Goal: Task Accomplishment & Management: Complete application form

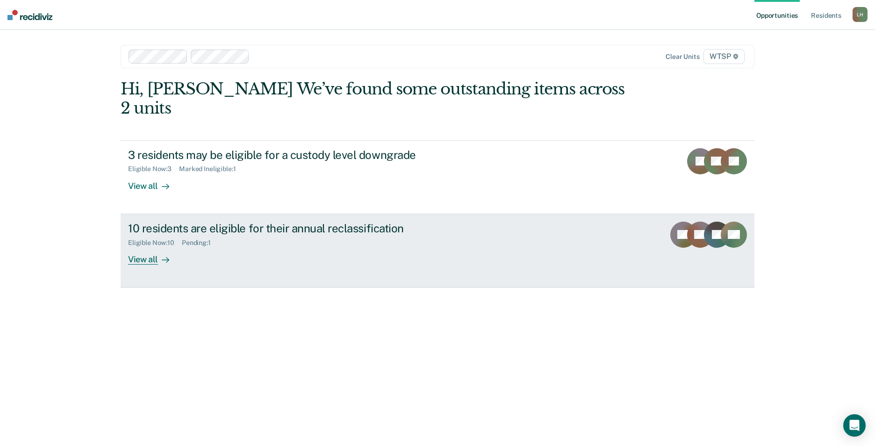
click at [151, 246] on div "View all" at bounding box center [154, 255] width 52 height 18
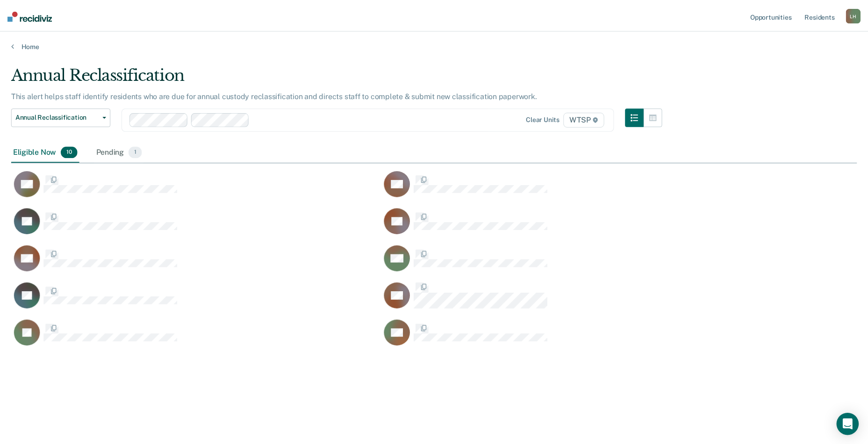
scroll to position [304, 846]
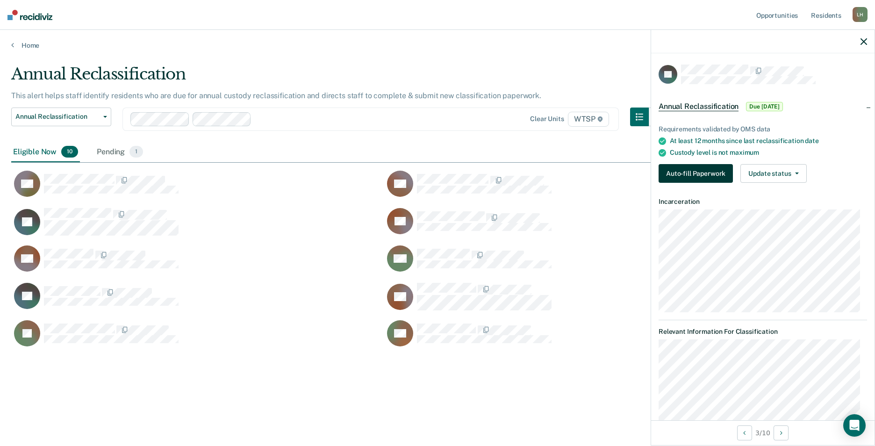
click at [692, 172] on button "Auto-fill Paperwork" at bounding box center [696, 173] width 74 height 19
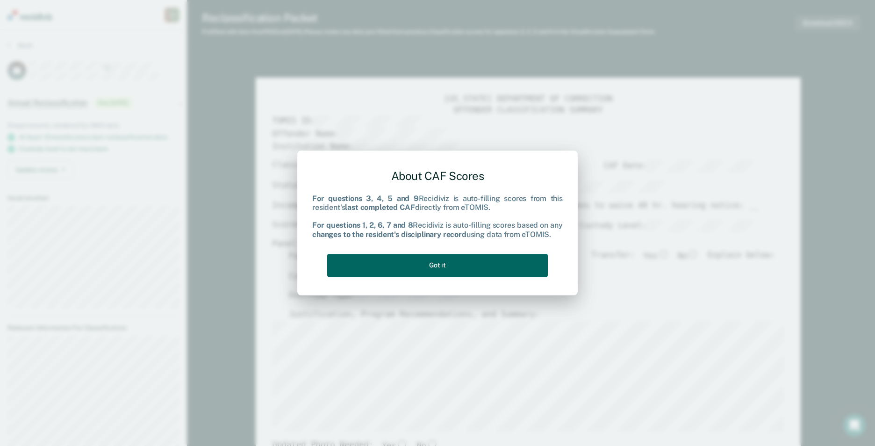
click at [404, 265] on button "Got it" at bounding box center [437, 265] width 221 height 23
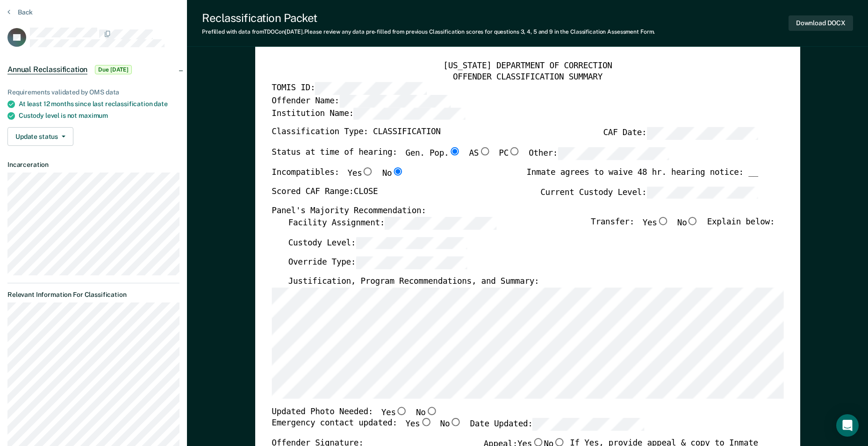
scroll to position [47, 0]
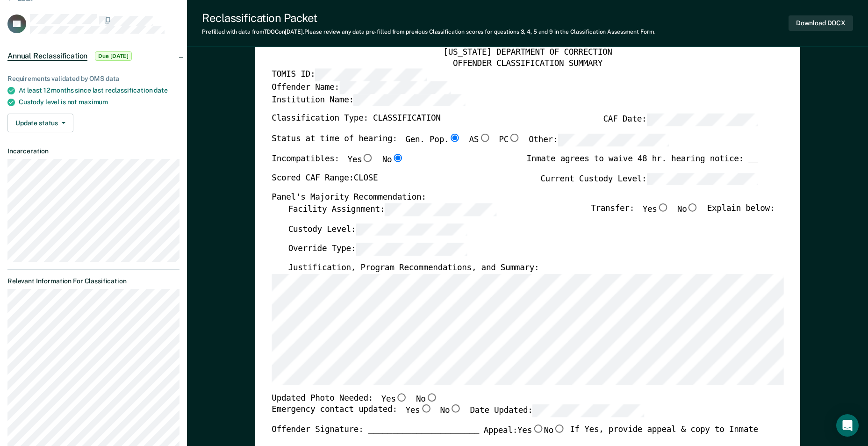
click at [699, 206] on input "No" at bounding box center [693, 207] width 12 height 8
type textarea "x"
radio input "true"
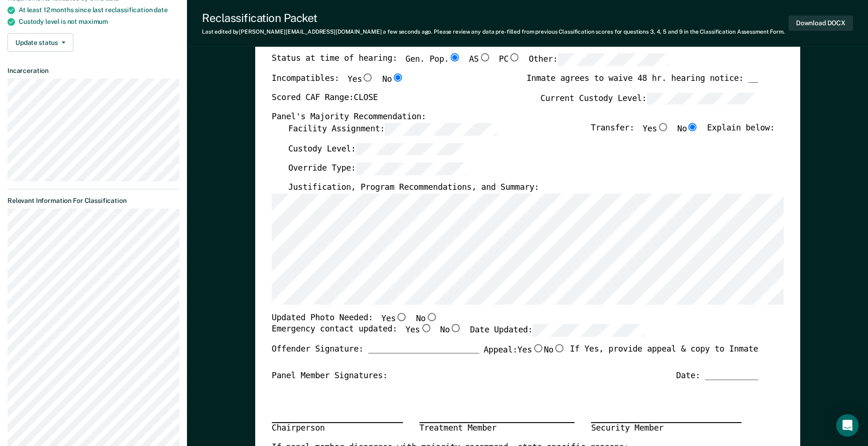
scroll to position [140, 0]
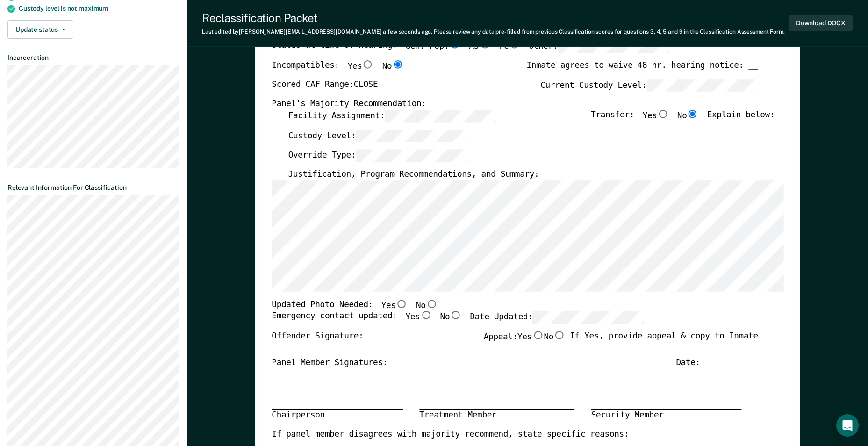
click at [425, 303] on input "No" at bounding box center [431, 304] width 12 height 8
type textarea "x"
radio input "true"
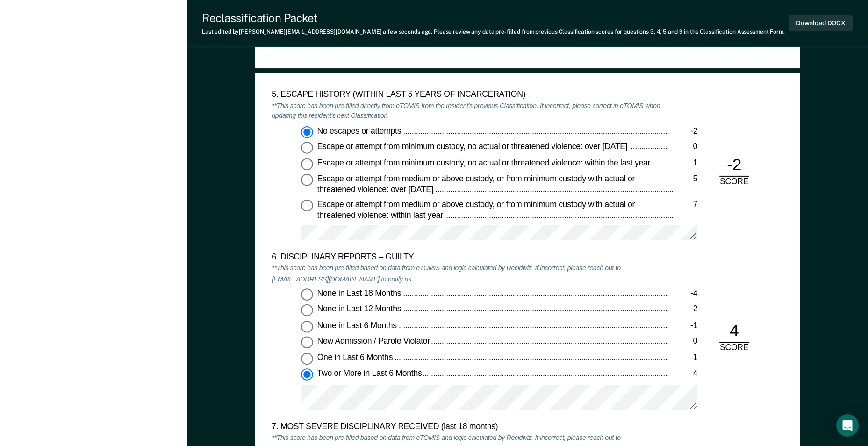
scroll to position [1496, 0]
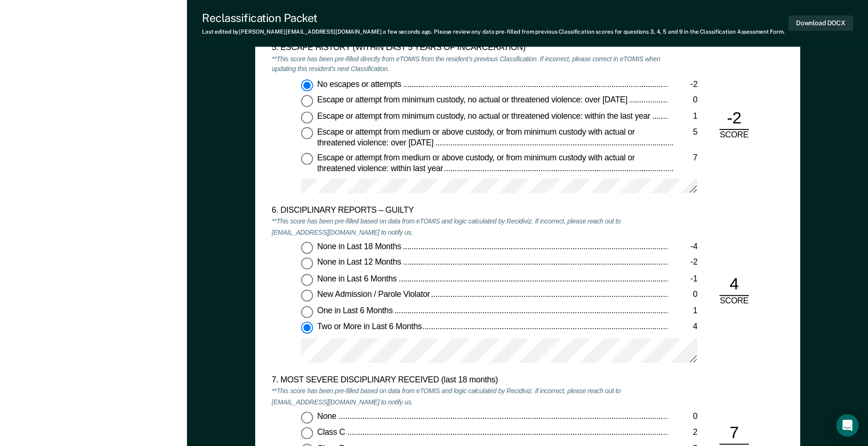
click at [315, 333] on div "None in Last 18 Months -4 None in Last 12 Months -2 None in Last 6 Months -1 Ne…" at bounding box center [470, 306] width 396 height 129
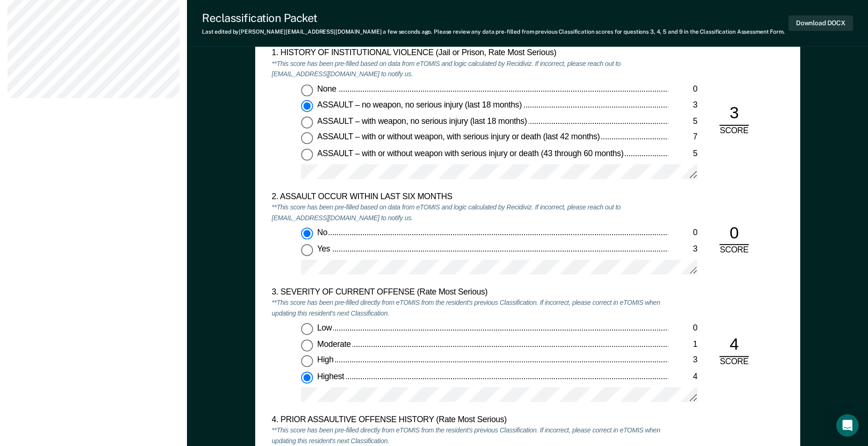
scroll to position [795, 0]
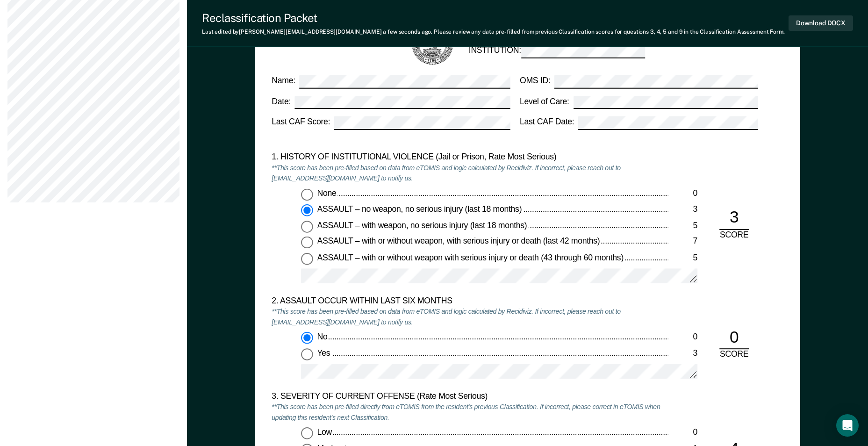
drag, startPoint x: 489, startPoint y: 287, endPoint x: 472, endPoint y: 287, distance: 16.8
click at [489, 287] on div at bounding box center [499, 280] width 396 height 23
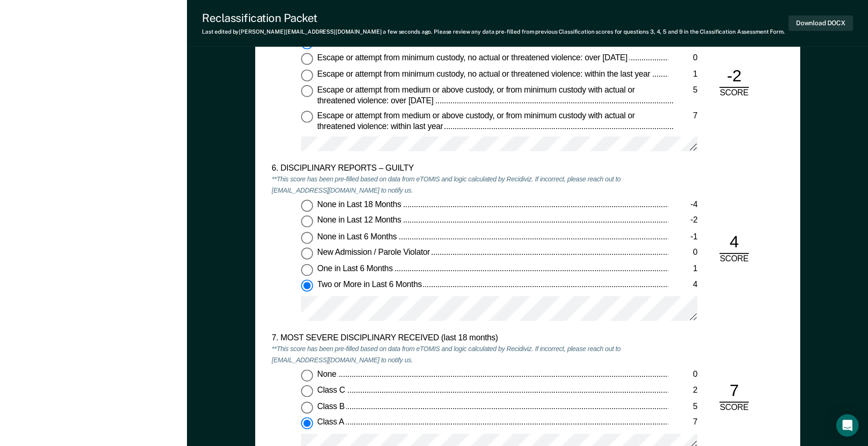
scroll to position [1589, 0]
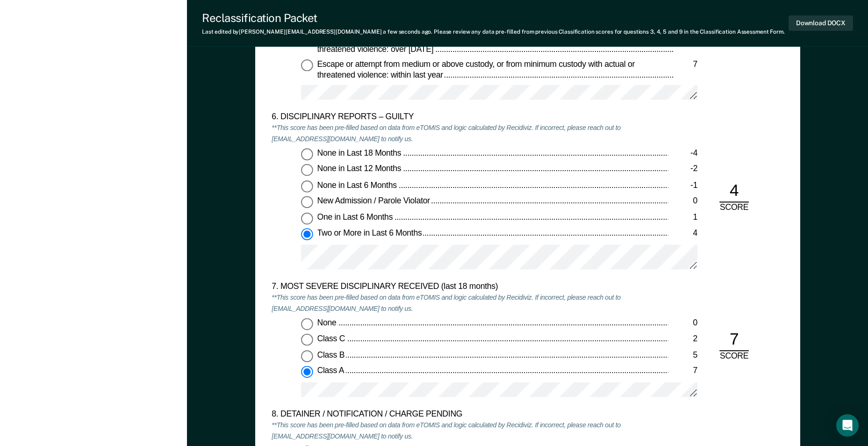
drag, startPoint x: 437, startPoint y: 241, endPoint x: 449, endPoint y: 223, distance: 22.1
click at [449, 223] on div "One in Last 6 Months" at bounding box center [492, 217] width 351 height 11
click at [313, 223] on input "One in Last 6 Months 1" at bounding box center [307, 218] width 12 height 12
type textarea "x"
radio input "true"
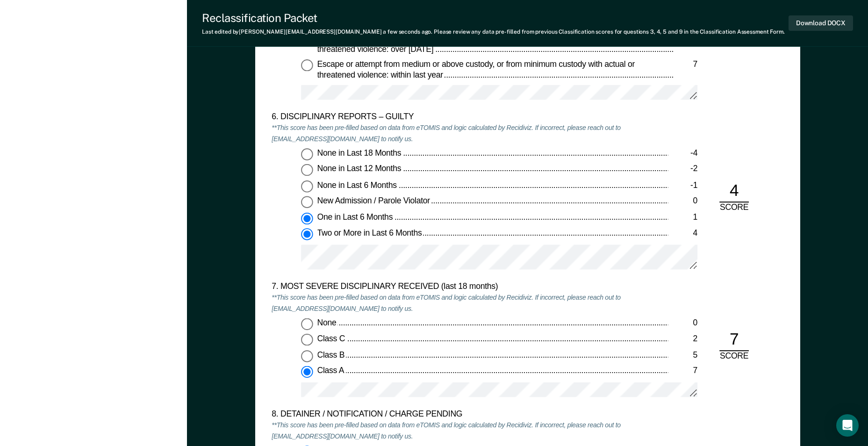
radio input "false"
drag, startPoint x: 433, startPoint y: 244, endPoint x: 475, endPoint y: 230, distance: 43.8
click at [475, 230] on div "Two or More in Last 6 Months" at bounding box center [492, 234] width 351 height 11
click at [313, 230] on input "Two or More in Last 6 Months 4" at bounding box center [307, 235] width 12 height 12
type textarea "x"
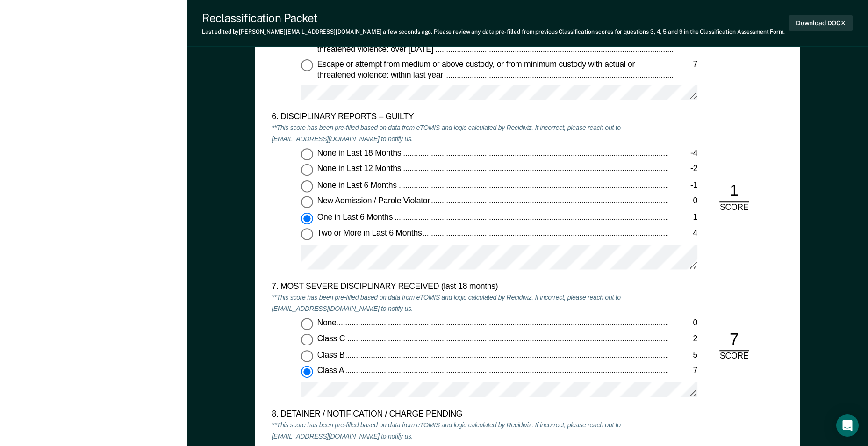
radio input "false"
radio input "true"
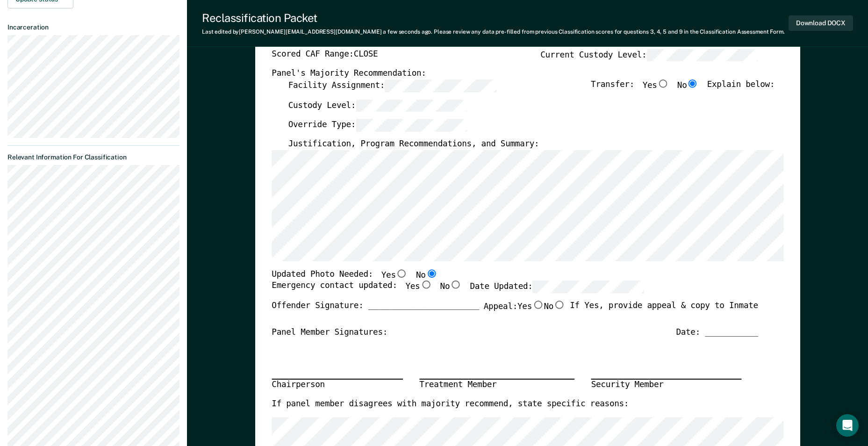
scroll to position [140, 0]
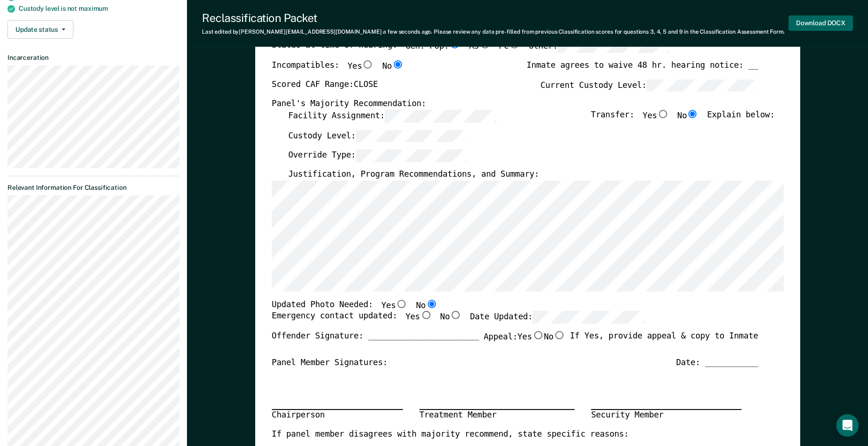
click at [815, 21] on button "Download DOCX" at bounding box center [821, 22] width 65 height 15
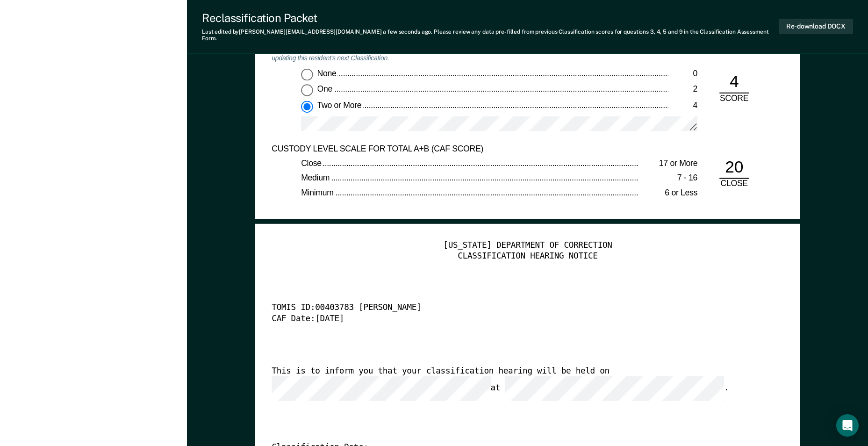
scroll to position [2104, 0]
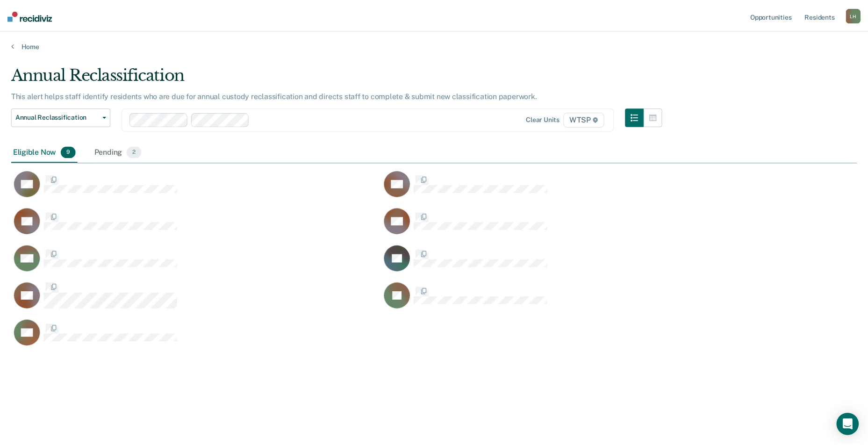
scroll to position [304, 846]
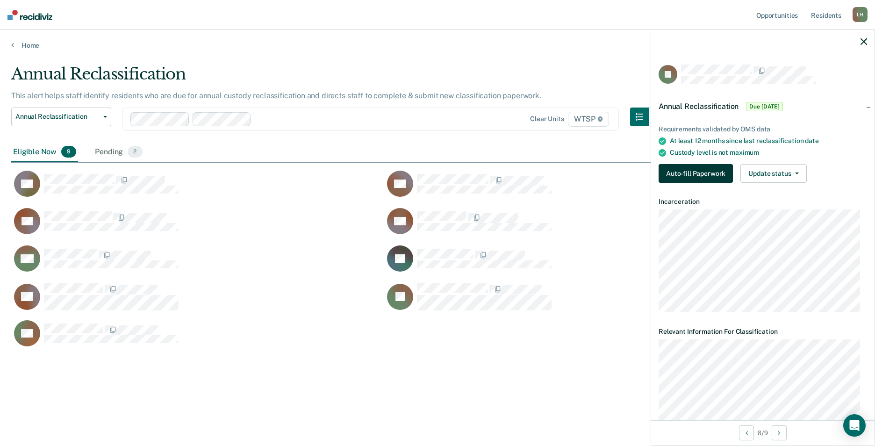
click at [679, 171] on button "Auto-fill Paperwork" at bounding box center [696, 173] width 74 height 19
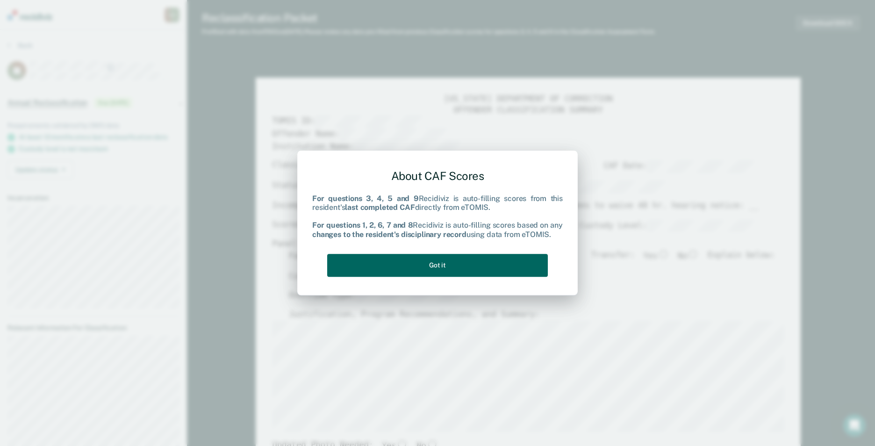
click at [480, 263] on button "Got it" at bounding box center [437, 265] width 221 height 23
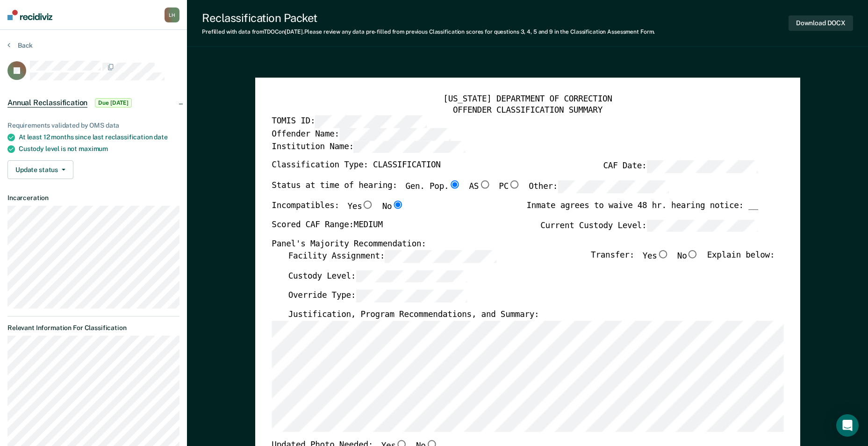
click at [699, 252] on input "No" at bounding box center [693, 254] width 12 height 8
type textarea "x"
radio input "true"
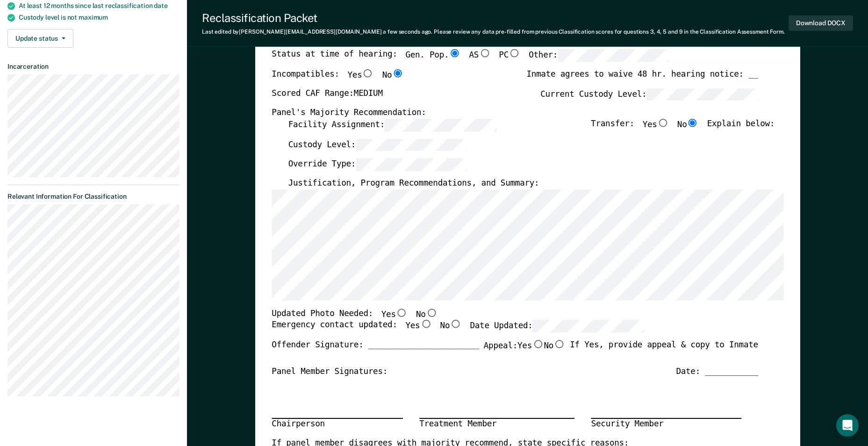
scroll to position [140, 0]
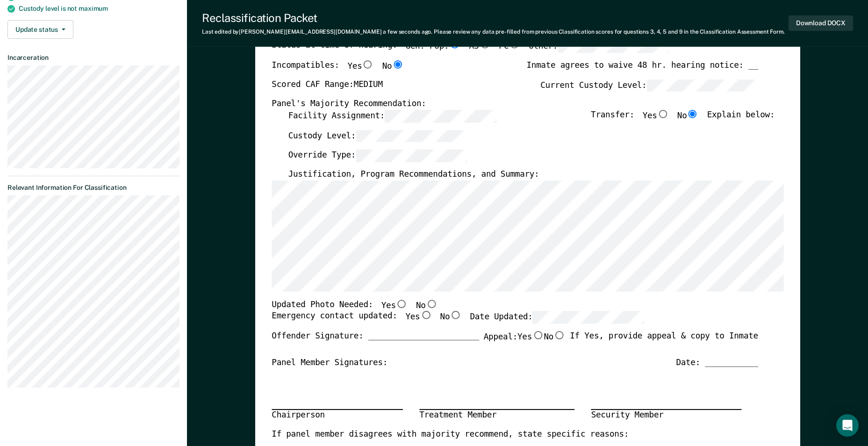
click at [425, 303] on input "No" at bounding box center [431, 304] width 12 height 8
type textarea "x"
radio input "true"
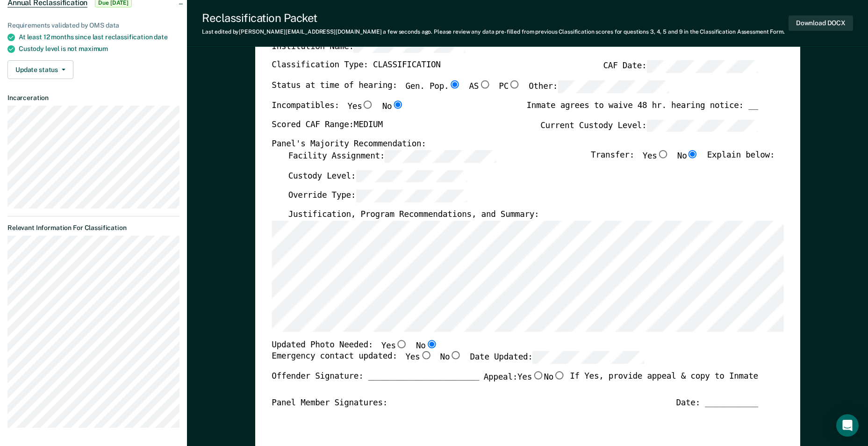
scroll to position [47, 0]
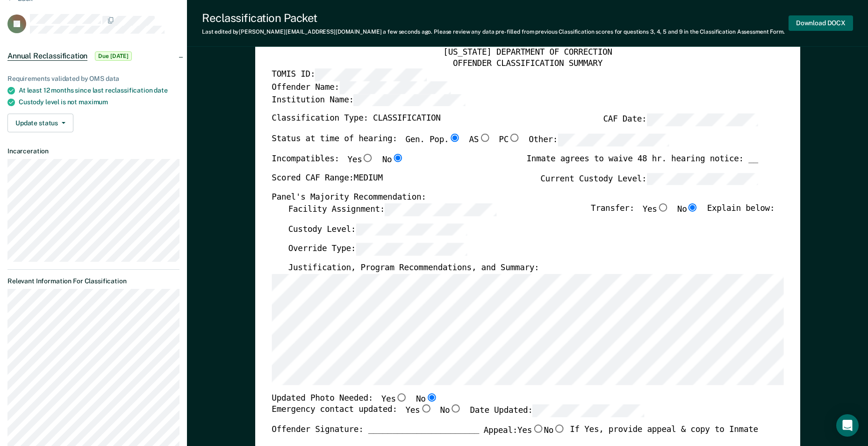
click at [819, 19] on button "Download DOCX" at bounding box center [821, 22] width 65 height 15
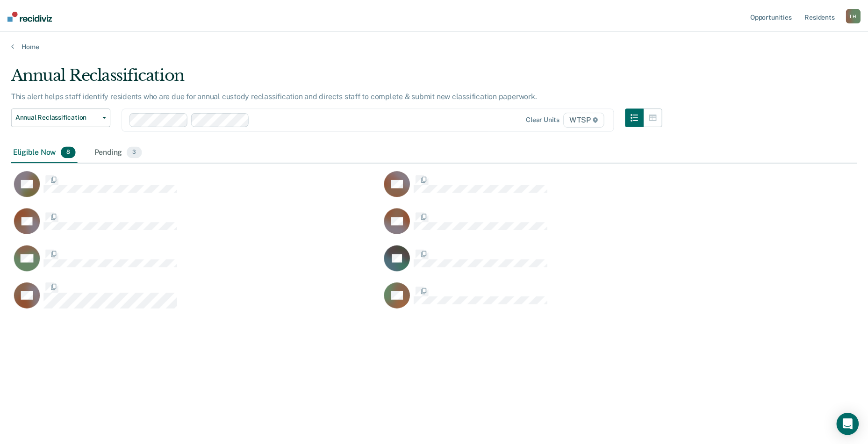
scroll to position [304, 846]
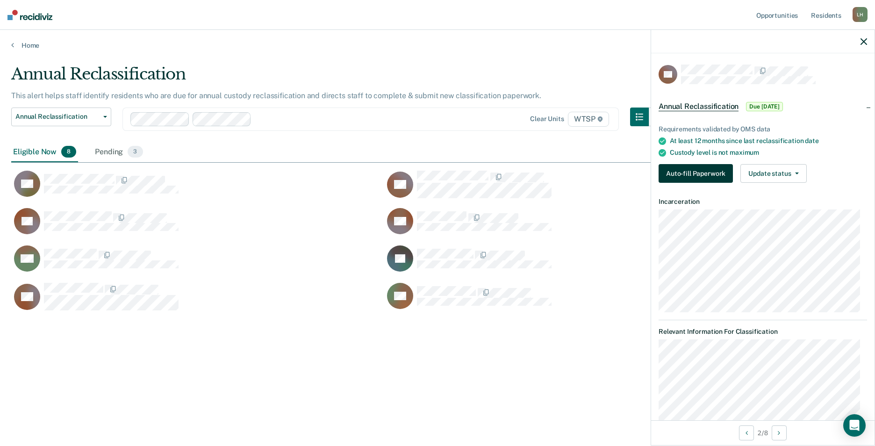
click at [698, 171] on button "Auto-fill Paperwork" at bounding box center [696, 173] width 74 height 19
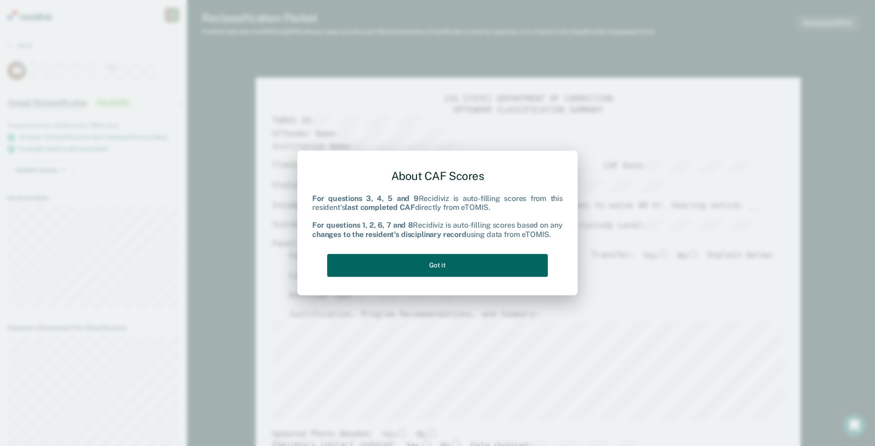
click at [501, 263] on button "Got it" at bounding box center [437, 265] width 221 height 23
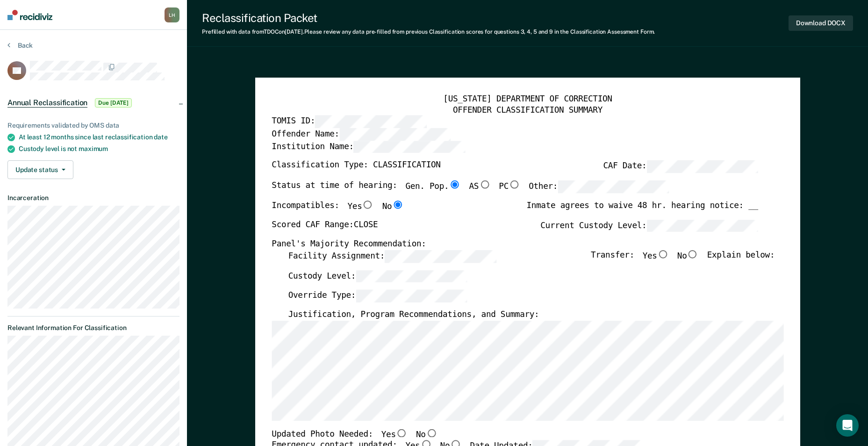
scroll to position [47, 0]
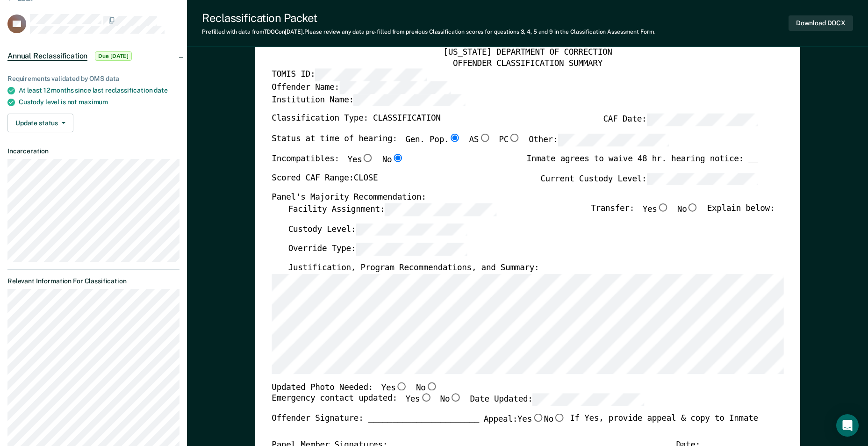
click at [699, 209] on input "No" at bounding box center [693, 207] width 12 height 8
type textarea "x"
radio input "true"
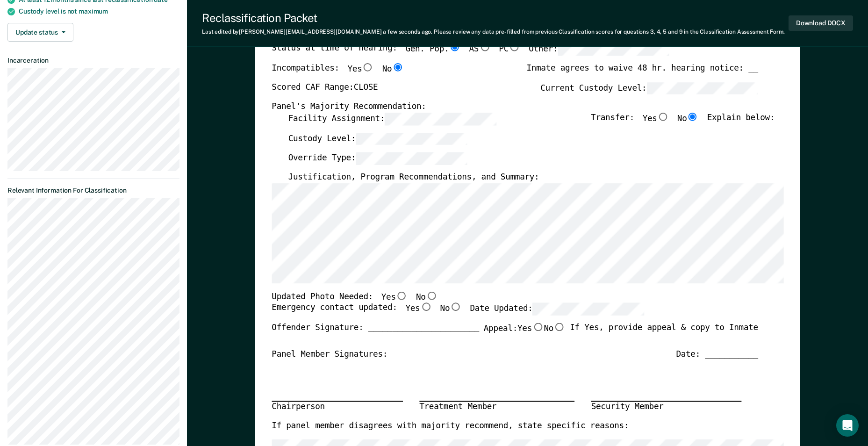
scroll to position [140, 0]
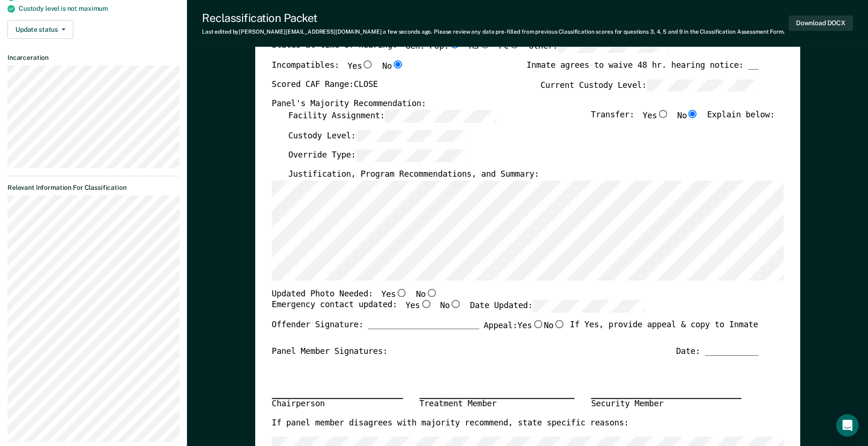
click at [425, 292] on input "No" at bounding box center [431, 292] width 12 height 8
type textarea "x"
radio input "true"
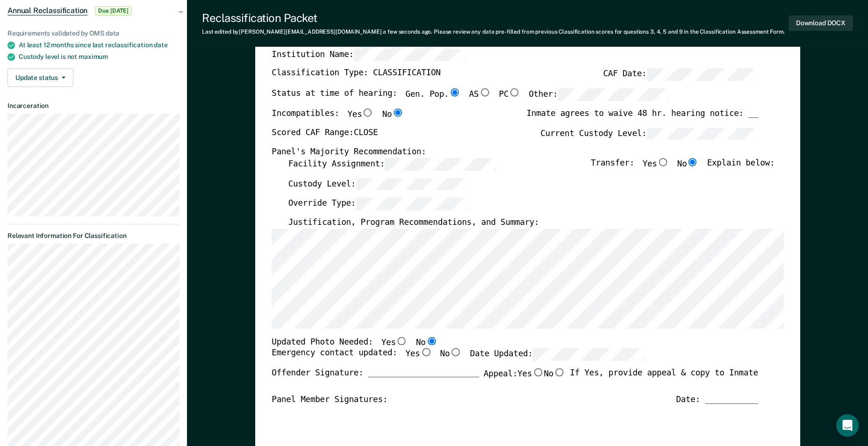
scroll to position [47, 0]
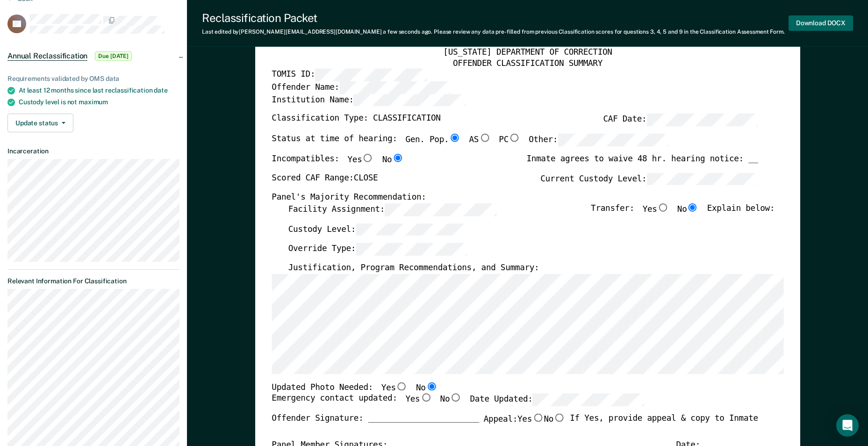
click at [816, 23] on button "Download DOCX" at bounding box center [821, 22] width 65 height 15
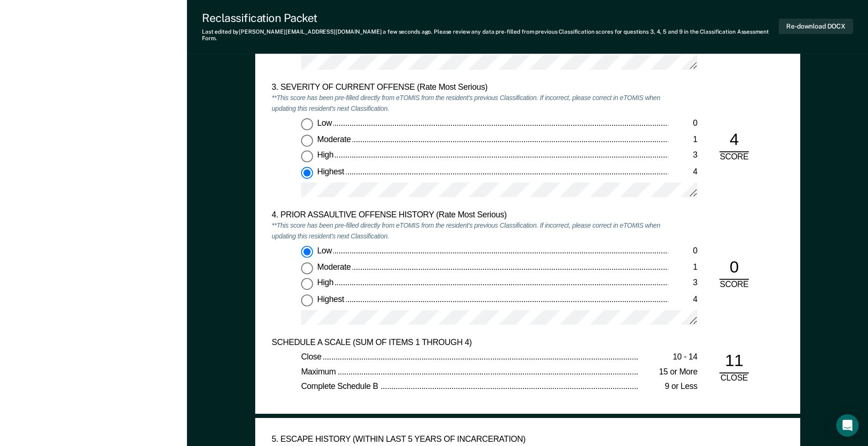
scroll to position [1122, 0]
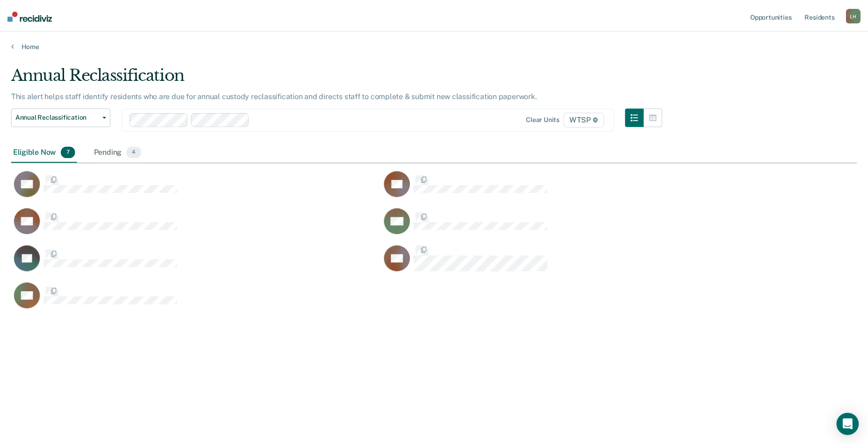
scroll to position [304, 846]
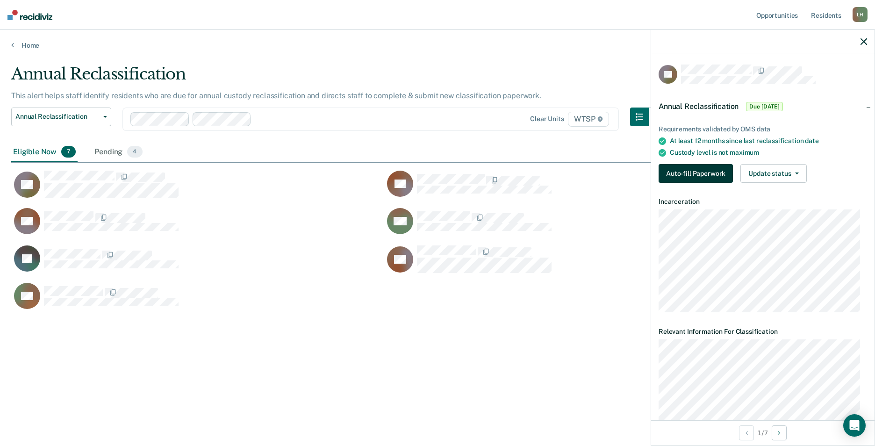
click at [677, 172] on button "Auto-fill Paperwork" at bounding box center [696, 173] width 74 height 19
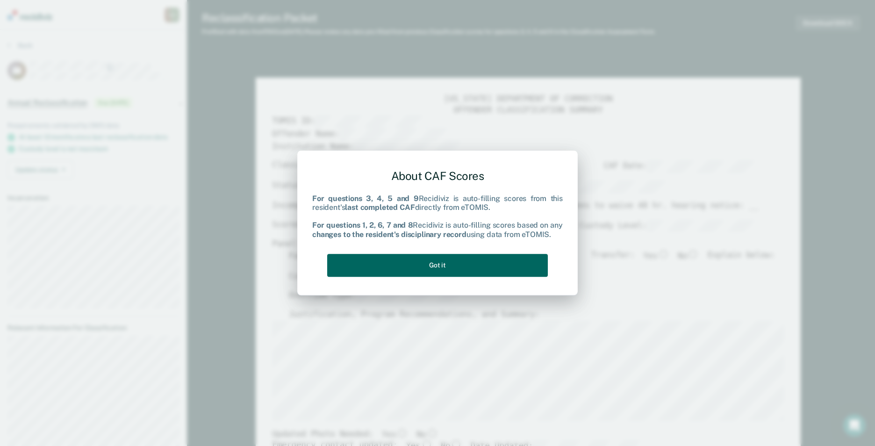
click at [470, 263] on button "Got it" at bounding box center [437, 265] width 221 height 23
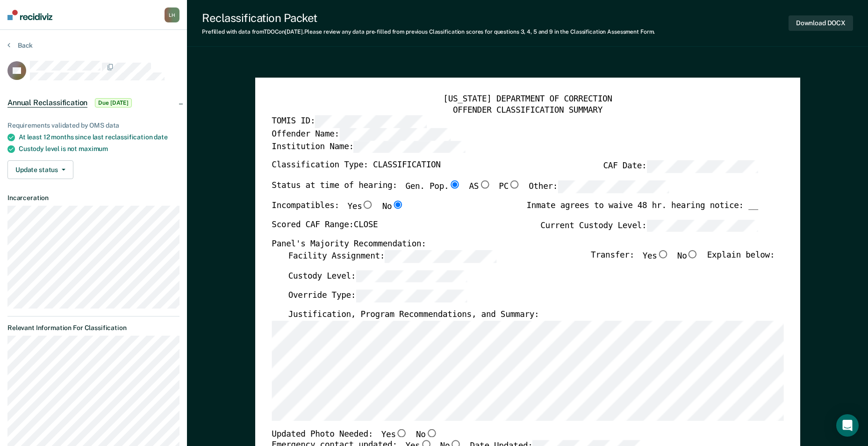
click at [697, 254] on input "No" at bounding box center [693, 254] width 12 height 8
type textarea "x"
radio input "true"
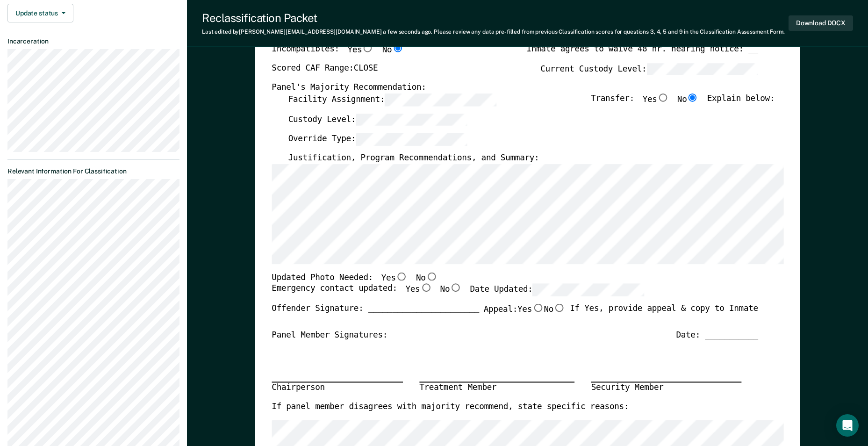
scroll to position [187, 0]
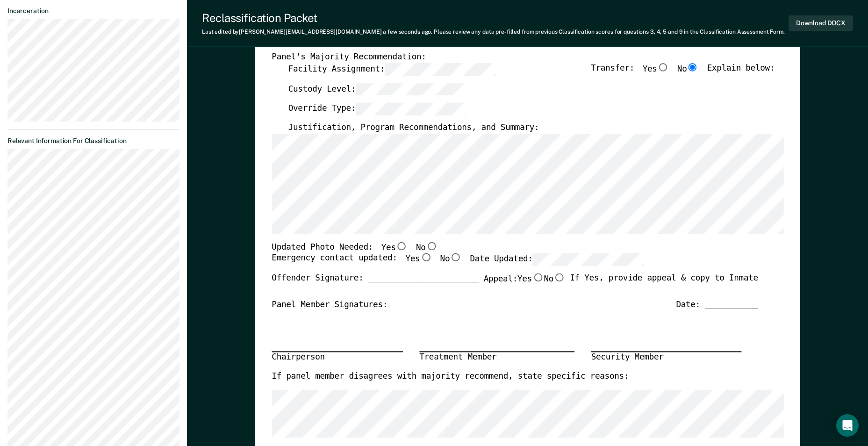
click at [425, 244] on input "No" at bounding box center [431, 246] width 12 height 8
type textarea "x"
radio input "true"
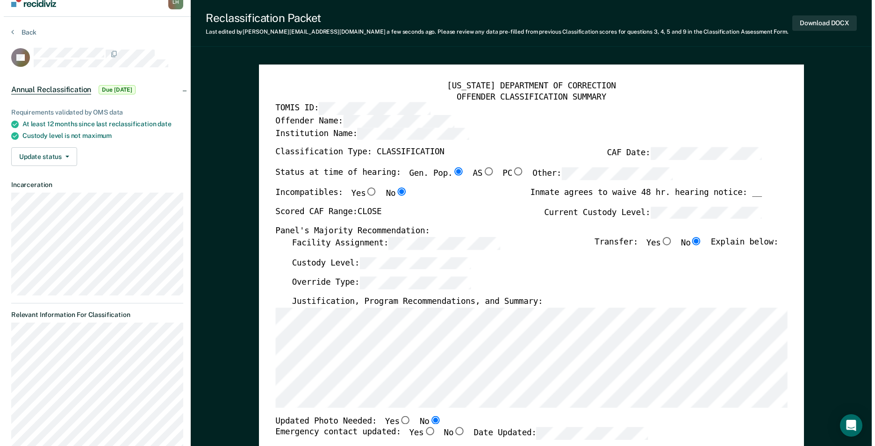
scroll to position [0, 0]
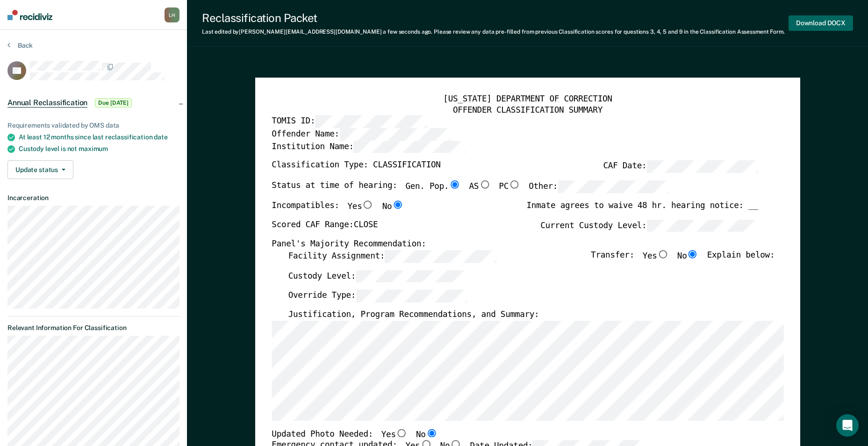
click at [820, 22] on button "Download DOCX" at bounding box center [821, 22] width 65 height 15
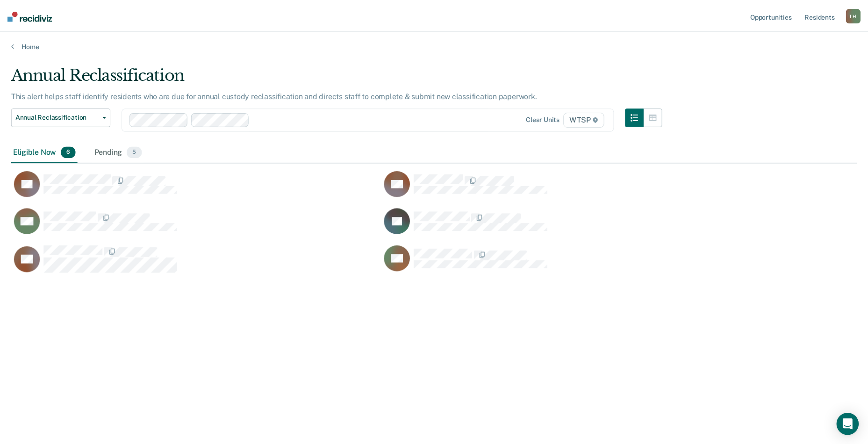
scroll to position [304, 846]
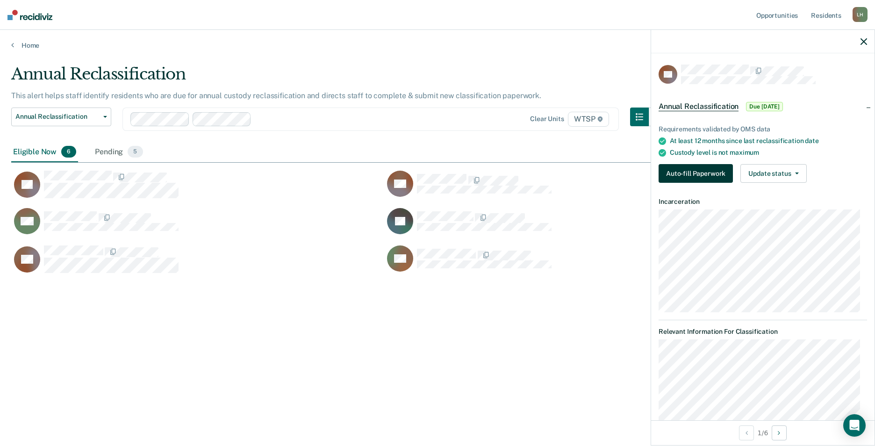
click at [704, 171] on button "Auto-fill Paperwork" at bounding box center [696, 173] width 74 height 19
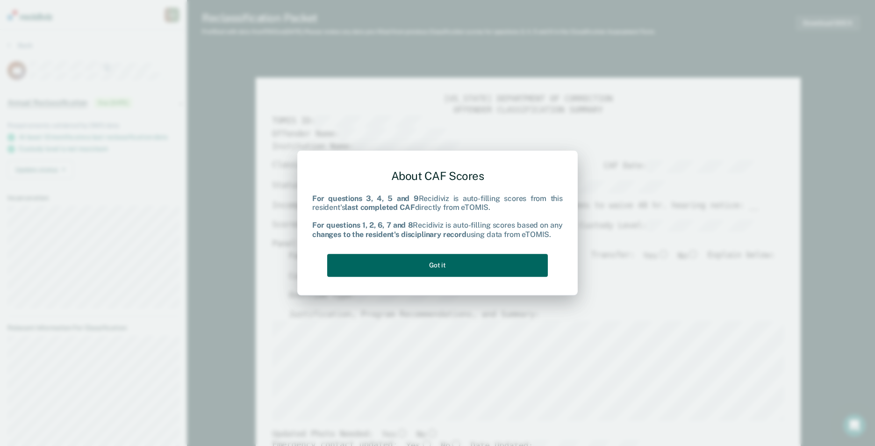
click at [445, 265] on button "Got it" at bounding box center [437, 265] width 221 height 23
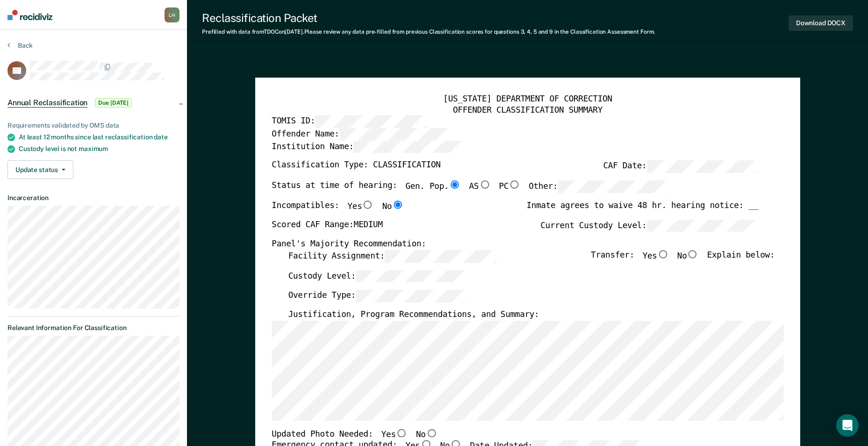
click at [698, 252] on input "No" at bounding box center [693, 254] width 12 height 8
type textarea "x"
radio input "true"
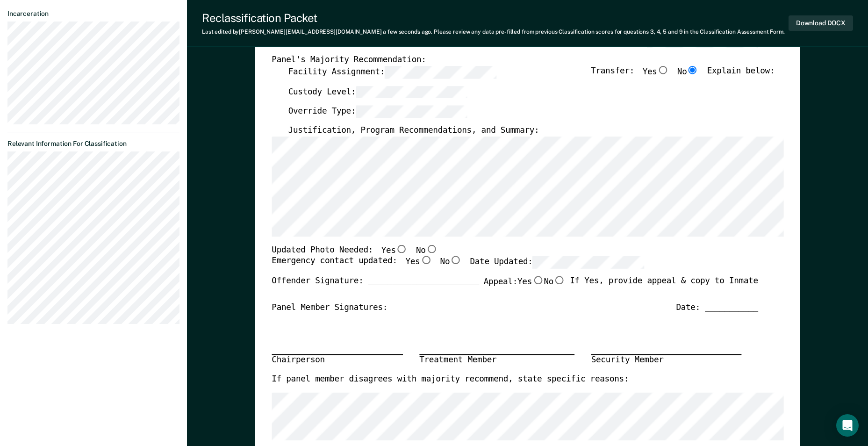
scroll to position [234, 0]
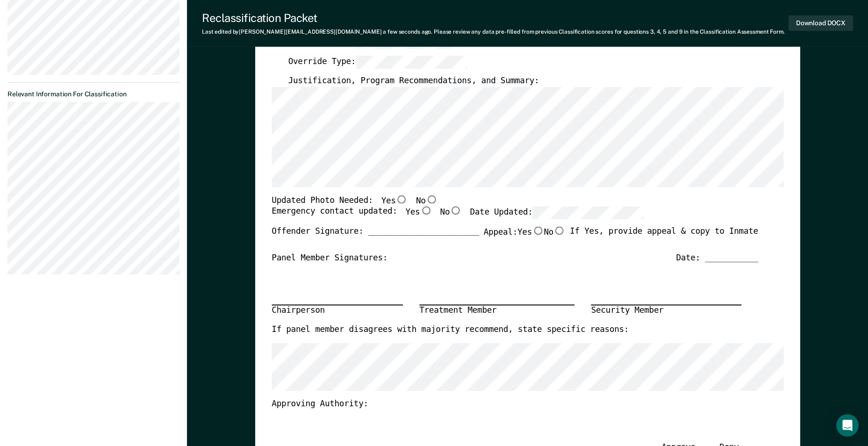
click at [425, 195] on input "No" at bounding box center [431, 199] width 12 height 8
type textarea "x"
radio input "true"
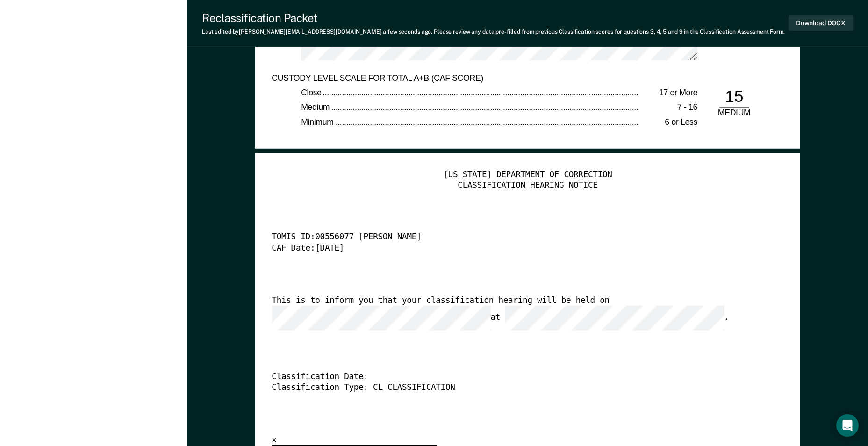
scroll to position [2150, 0]
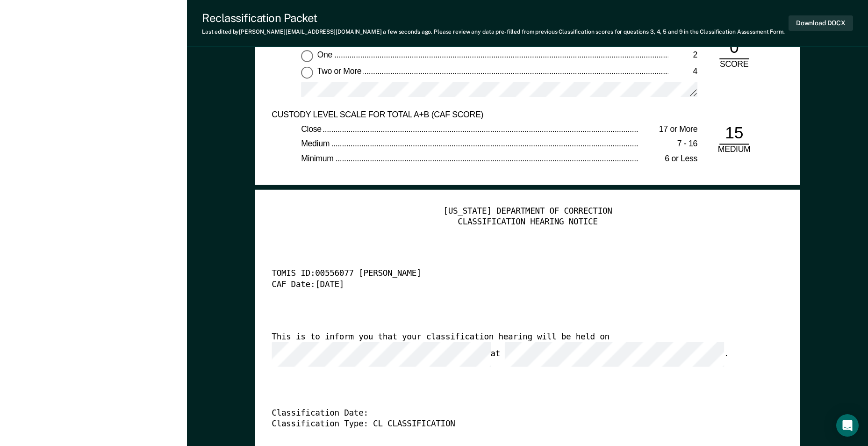
type textarea "x"
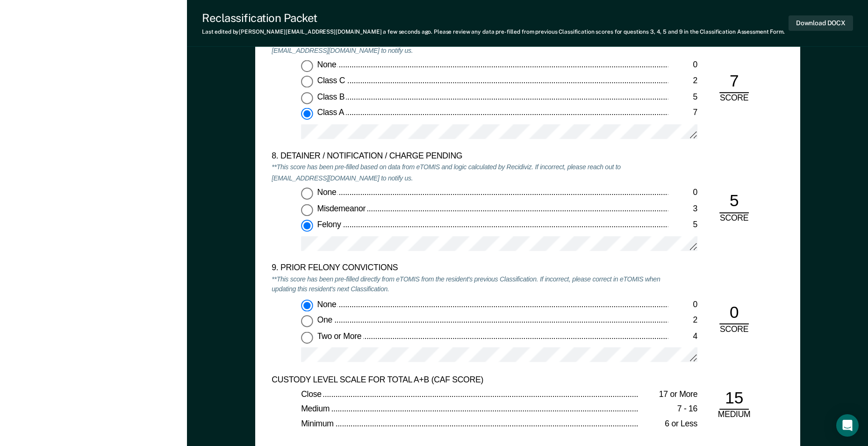
scroll to position [1870, 0]
